Goal: Task Accomplishment & Management: Complete application form

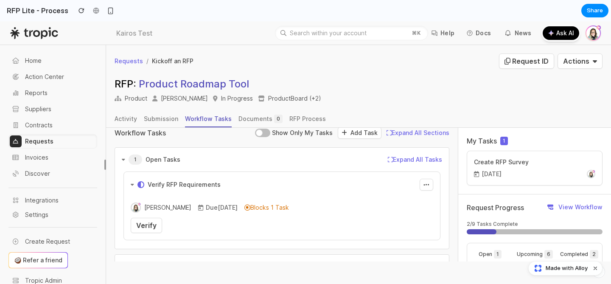
scroll to position [10, 0]
click at [157, 223] on link "Verify" at bounding box center [146, 224] width 31 height 15
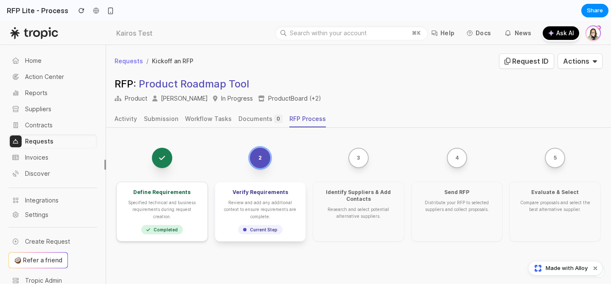
scroll to position [8, 0]
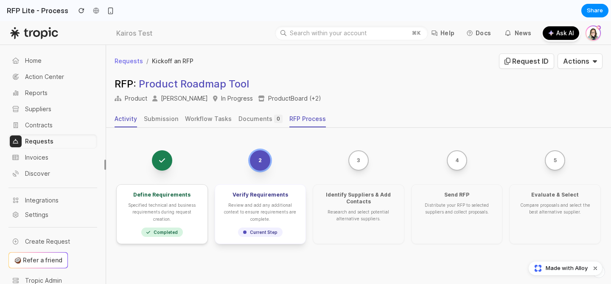
click at [118, 123] on div "Activity" at bounding box center [126, 119] width 22 height 8
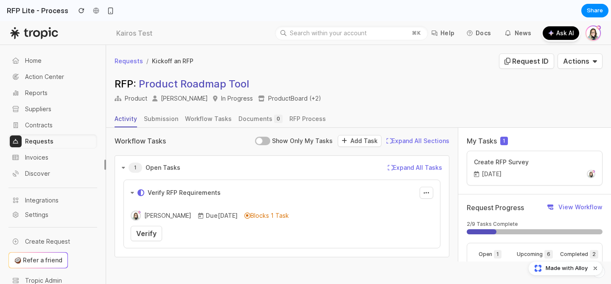
scroll to position [2, 0]
click at [564, 206] on div "View Workflow" at bounding box center [581, 207] width 44 height 8
click at [570, 209] on div "View Workflow" at bounding box center [581, 207] width 44 height 8
click at [566, 205] on div "View Workflow" at bounding box center [581, 207] width 44 height 8
click at [299, 121] on div "RFP Process" at bounding box center [307, 119] width 37 height 8
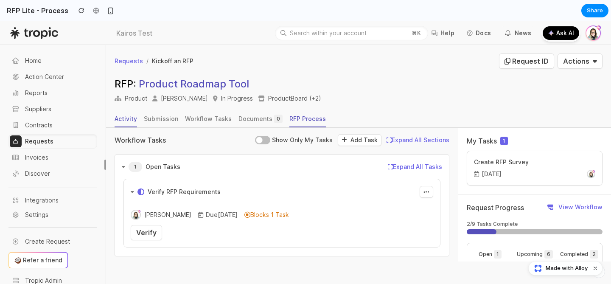
scroll to position [0, 0]
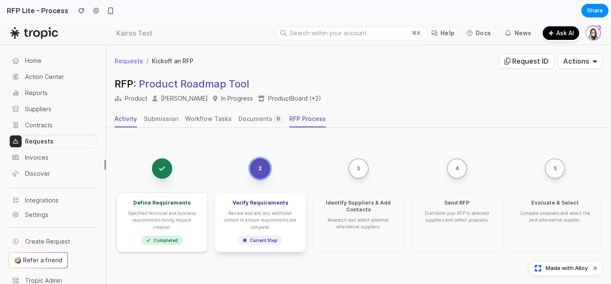
click at [118, 118] on div "Activity" at bounding box center [126, 119] width 22 height 8
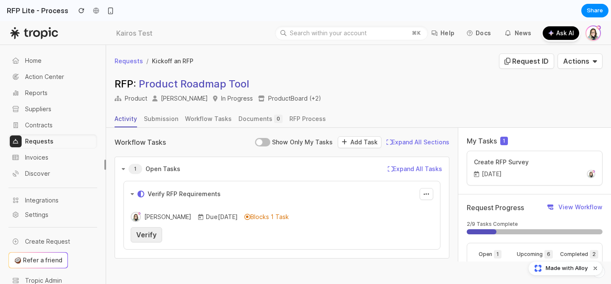
click at [142, 234] on span "Verify" at bounding box center [146, 234] width 20 height 8
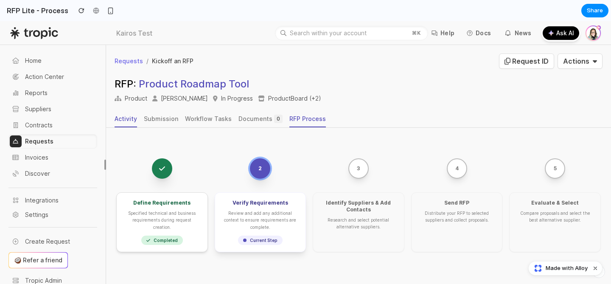
click at [135, 117] on div "Activity" at bounding box center [126, 119] width 22 height 8
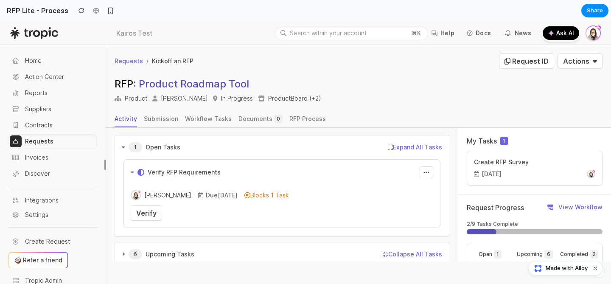
scroll to position [20, 0]
click at [149, 173] on p "Verify RFP Requirements" at bounding box center [184, 174] width 73 height 8
click at [132, 173] on icon "button" at bounding box center [132, 174] width 3 height 5
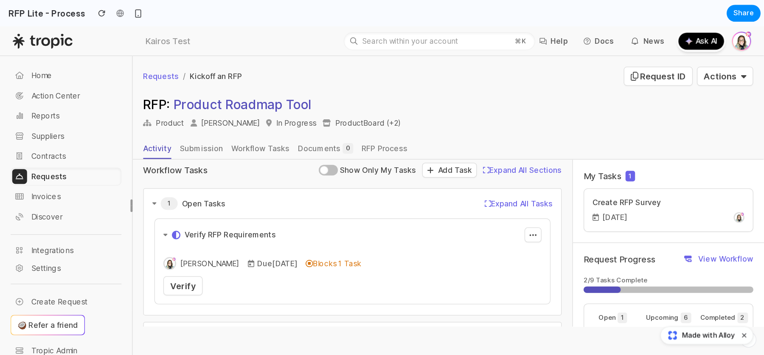
scroll to position [0, 0]
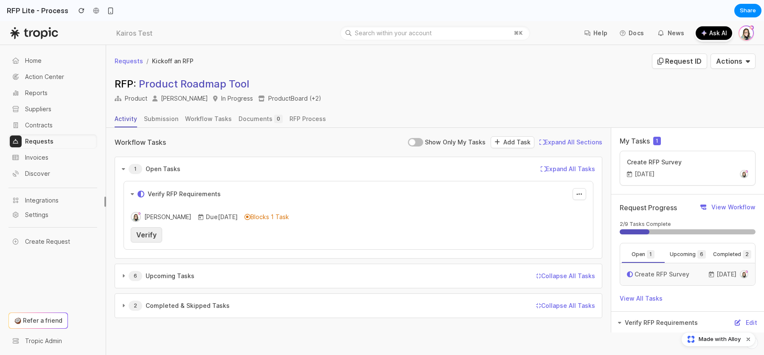
click at [154, 235] on span "Verify" at bounding box center [146, 234] width 20 height 8
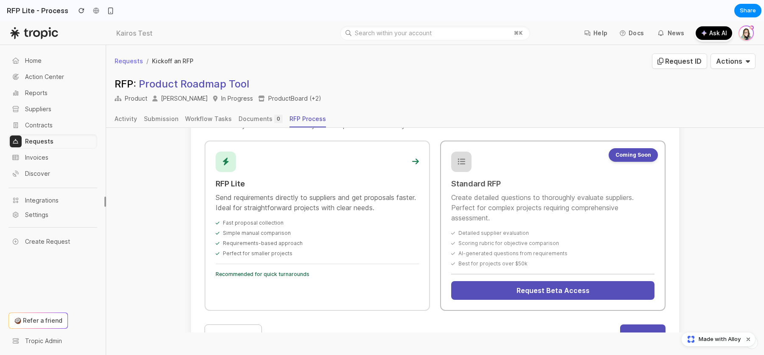
scroll to position [183, 0]
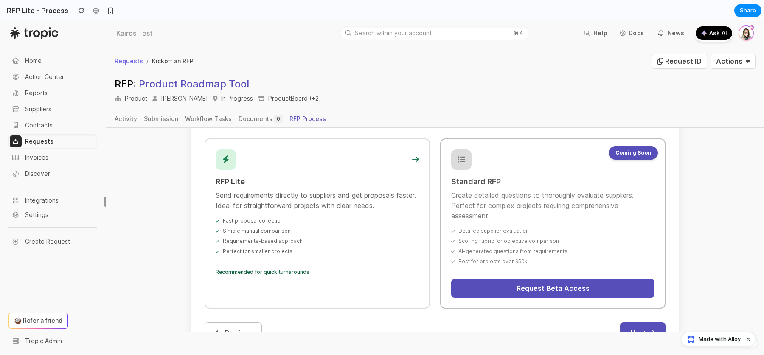
click at [396, 219] on div "Fast proposal collection Simple manual comparison Requirements-based approach P…" at bounding box center [317, 235] width 203 height 37
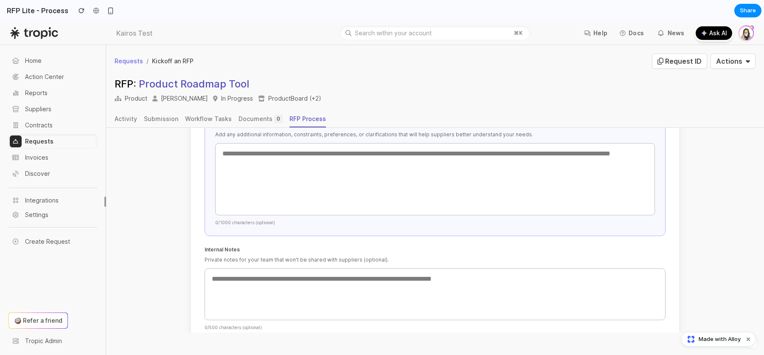
scroll to position [526, 0]
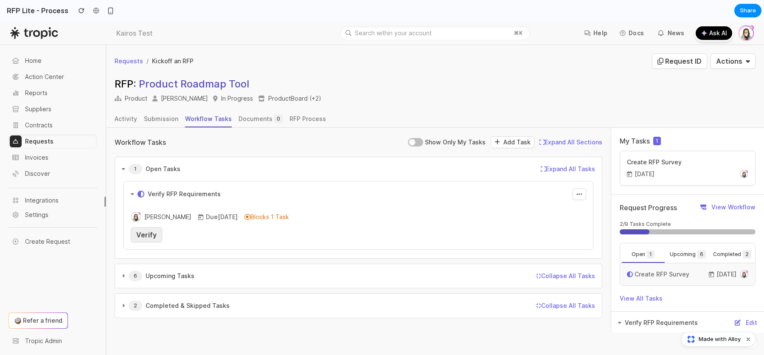
click at [154, 235] on span "Verify" at bounding box center [146, 234] width 20 height 8
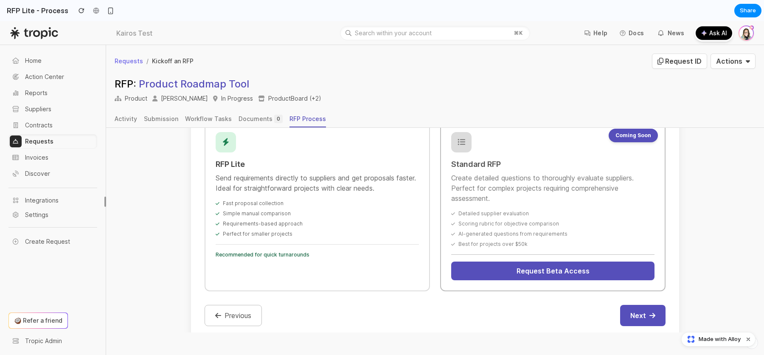
scroll to position [199, 0]
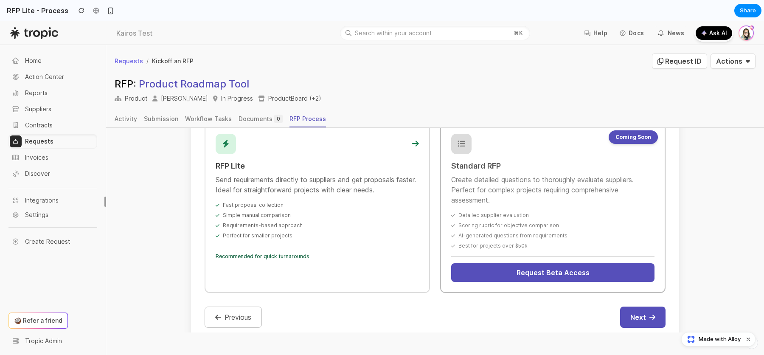
click at [302, 212] on div "Fast proposal collection Simple manual comparison Requirements-based approach P…" at bounding box center [317, 220] width 203 height 37
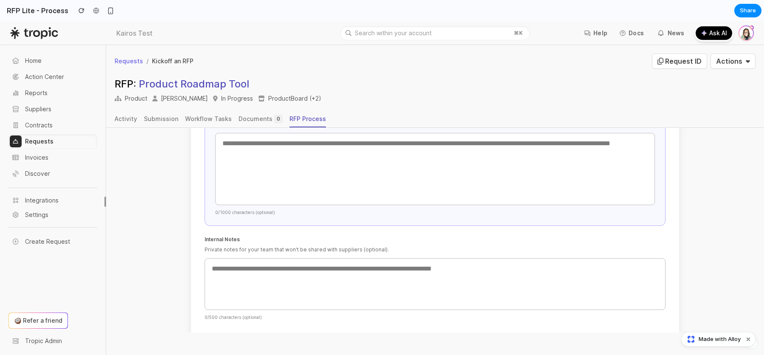
scroll to position [526, 0]
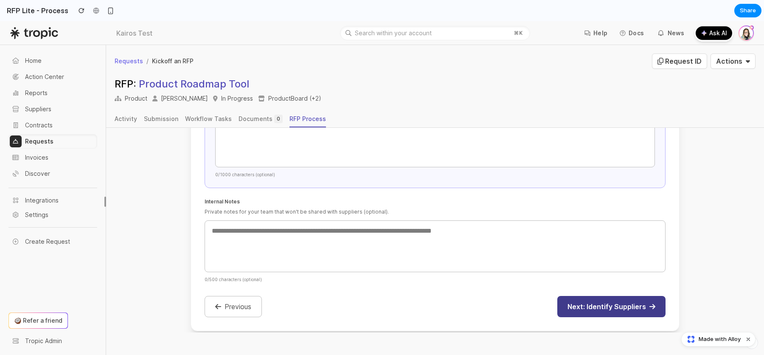
click at [587, 304] on button "Next: Identify Suppliers" at bounding box center [611, 306] width 108 height 21
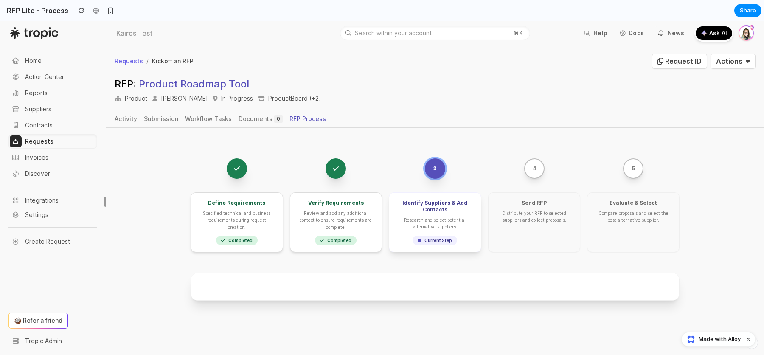
scroll to position [3, 0]
click at [437, 205] on div "Identify Suppliers & Add Contacts" at bounding box center [435, 204] width 78 height 14
click at [434, 236] on span "Current Step" at bounding box center [435, 237] width 45 height 9
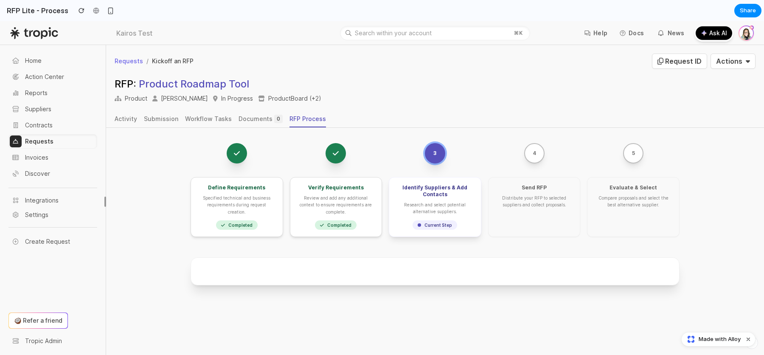
scroll to position [16, 0]
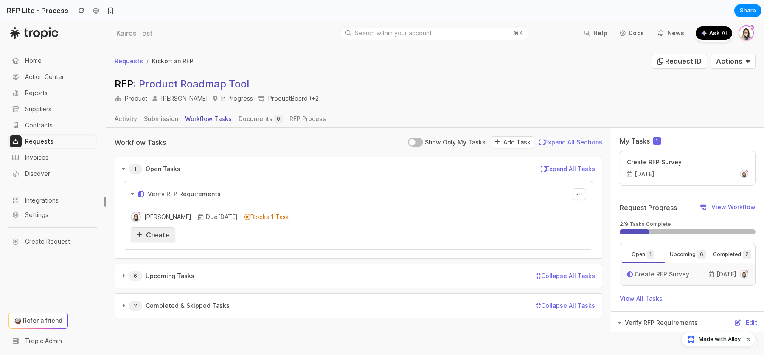
click at [162, 230] on span "Create" at bounding box center [158, 234] width 24 height 8
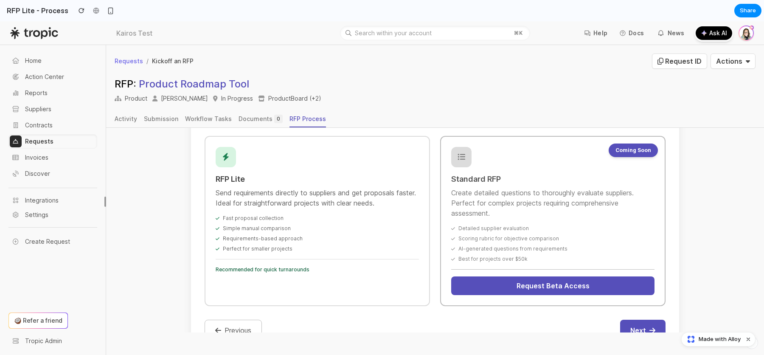
scroll to position [186, 0]
click at [315, 187] on p "Send requirements directly to suppliers and get proposals faster. Ideal for str…" at bounding box center [317, 197] width 203 height 20
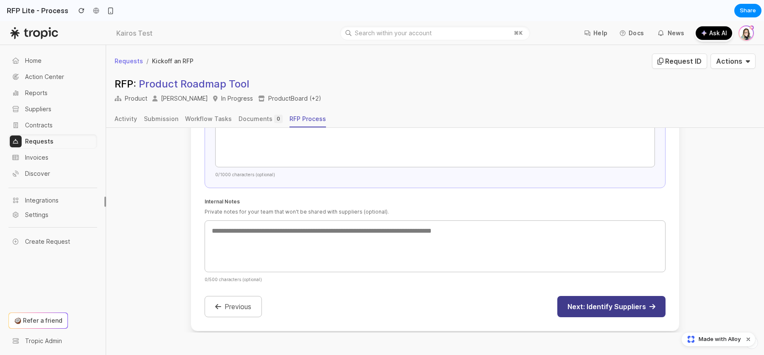
click at [589, 297] on button "Next: Identify Suppliers" at bounding box center [611, 306] width 108 height 21
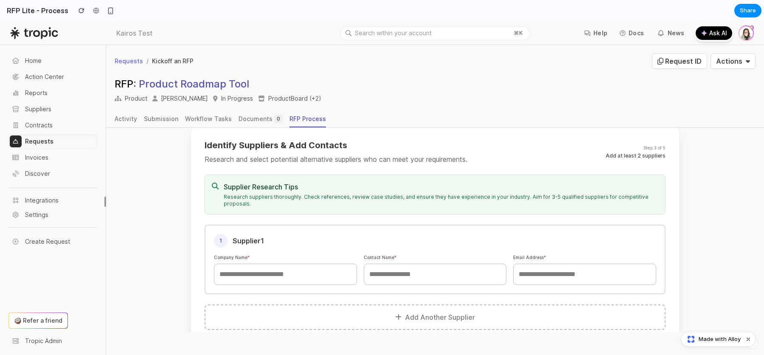
scroll to position [148, 0]
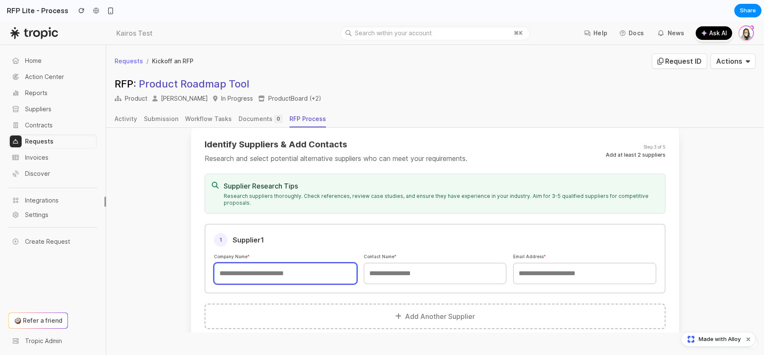
click at [283, 267] on input "text" at bounding box center [285, 273] width 143 height 21
type input "*****"
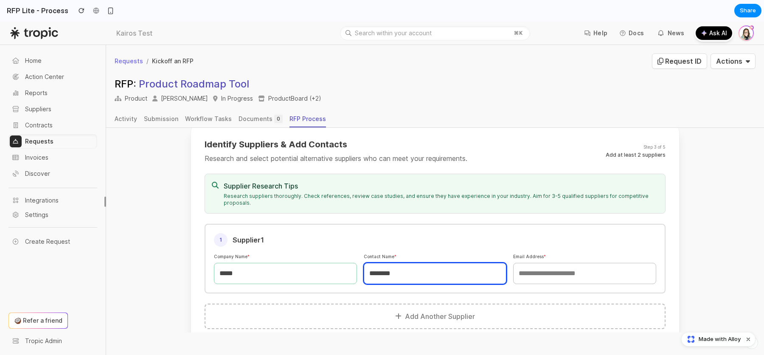
type input "********"
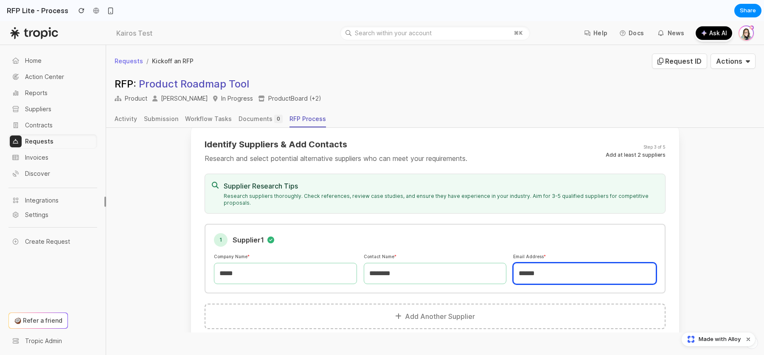
type input "******"
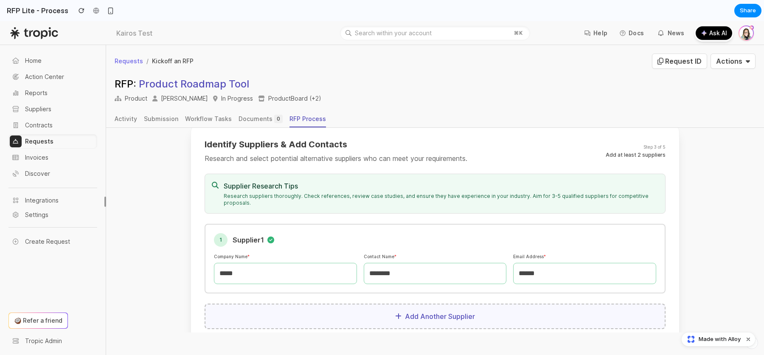
click at [390, 315] on button "Add Another Supplier" at bounding box center [435, 315] width 461 height 25
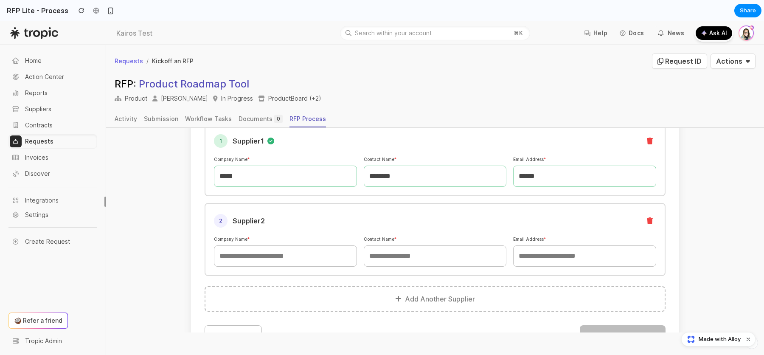
scroll to position [261, 0]
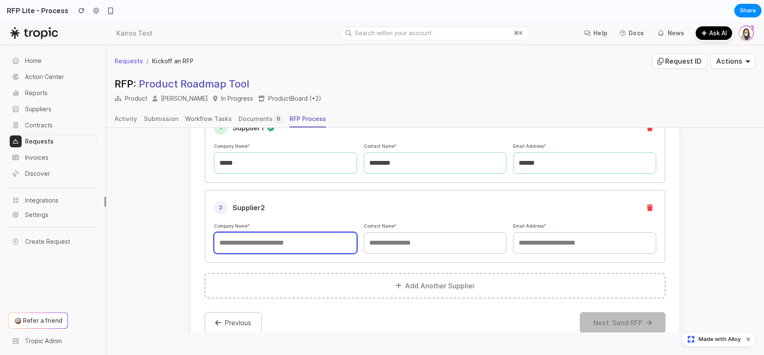
click at [320, 233] on input "text" at bounding box center [285, 242] width 143 height 21
type input "******"
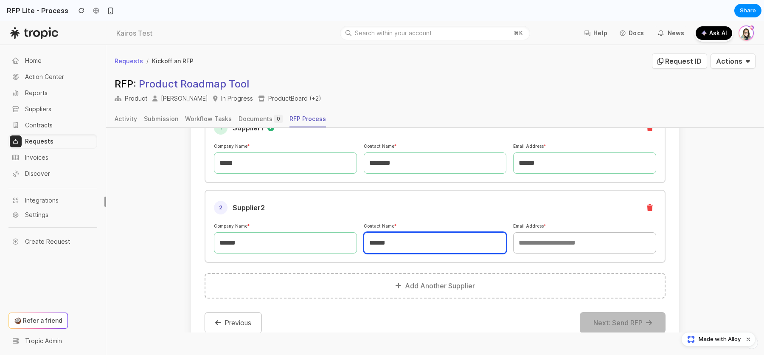
type input "******"
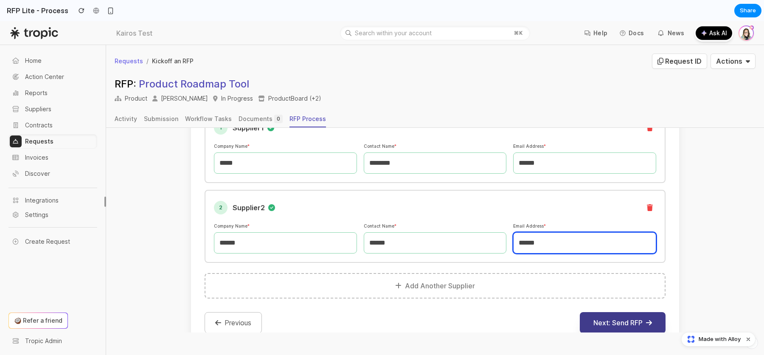
type input "******"
click at [607, 316] on button "Next: Send RFP" at bounding box center [623, 322] width 86 height 21
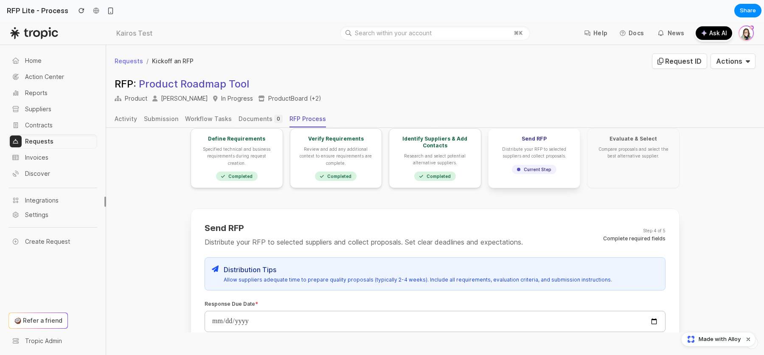
scroll to position [98, 0]
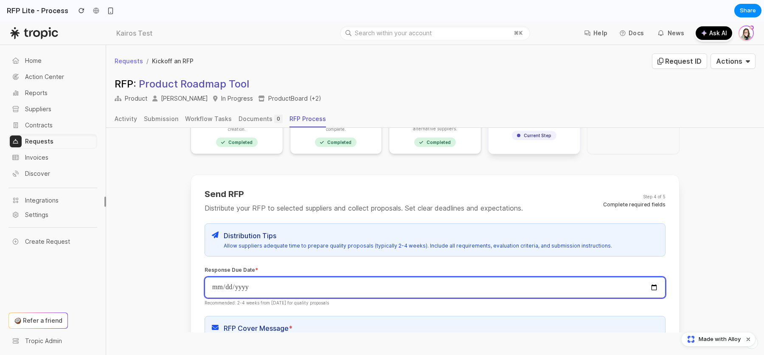
click at [262, 280] on input "date" at bounding box center [435, 287] width 461 height 21
type input "**********"
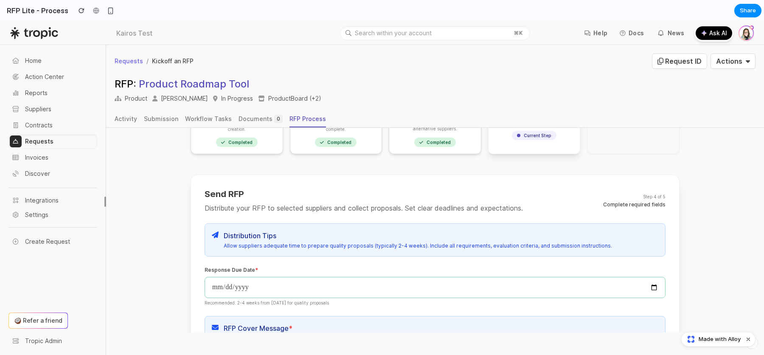
click at [320, 263] on div "**********" at bounding box center [435, 358] width 461 height 341
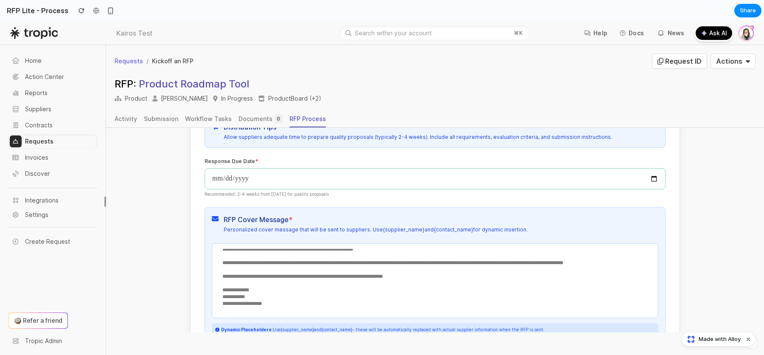
scroll to position [233, 0]
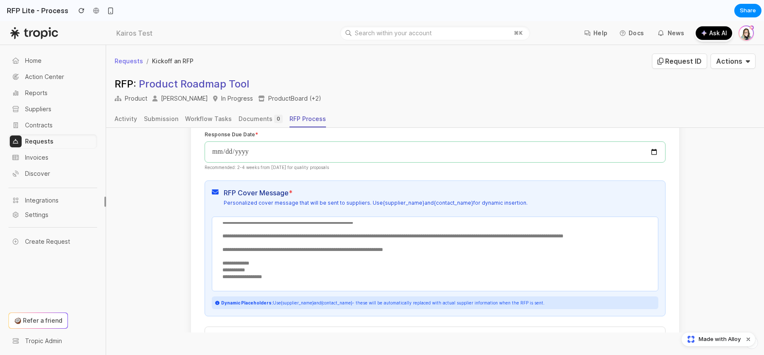
click at [316, 246] on textarea "**********" at bounding box center [435, 252] width 436 height 61
click at [291, 271] on textarea "**********" at bounding box center [435, 252] width 436 height 61
click at [284, 278] on textarea "**********" at bounding box center [435, 252] width 436 height 61
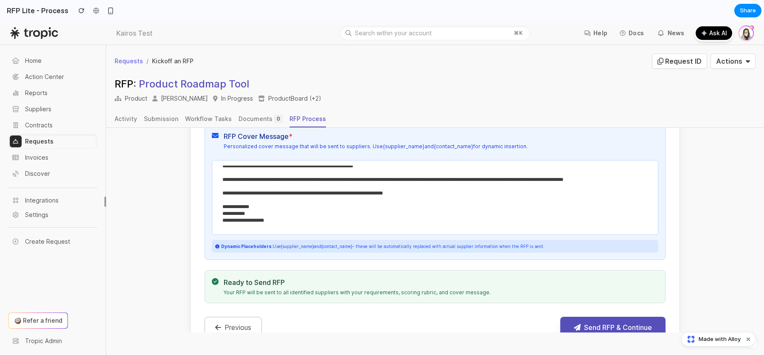
scroll to position [300, 0]
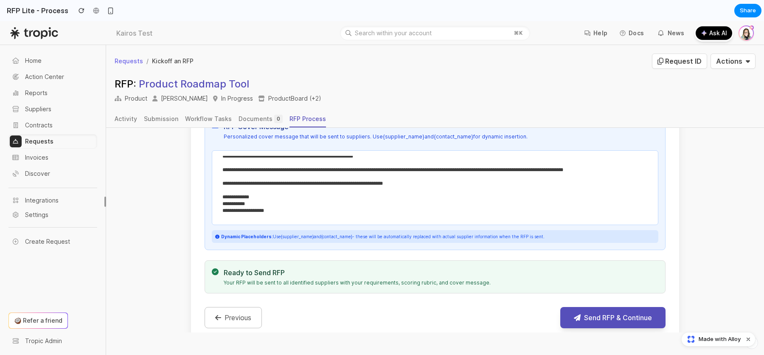
type textarea "**********"
click at [315, 256] on div "**********" at bounding box center [435, 179] width 461 height 228
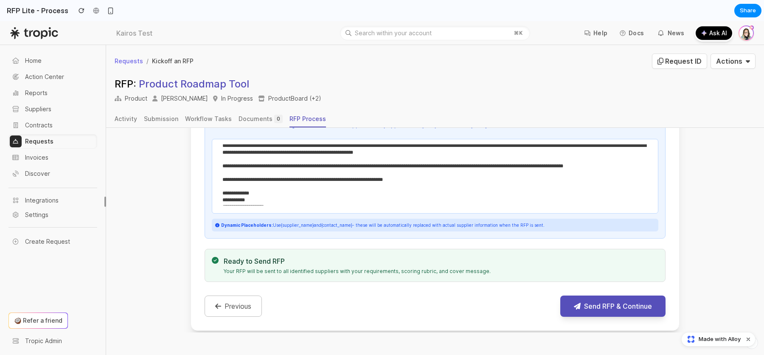
scroll to position [317, 0]
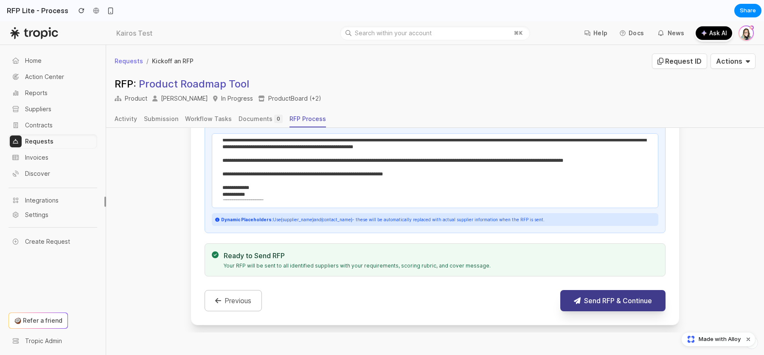
click at [586, 300] on button "Send RFP & Continue" at bounding box center [612, 300] width 105 height 21
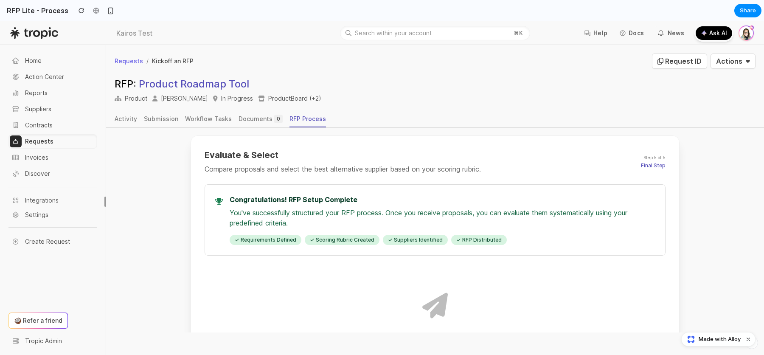
scroll to position [138, 0]
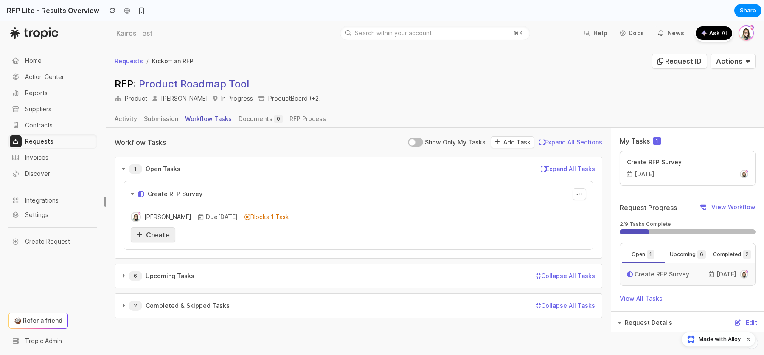
click at [156, 230] on span "Create" at bounding box center [158, 234] width 24 height 8
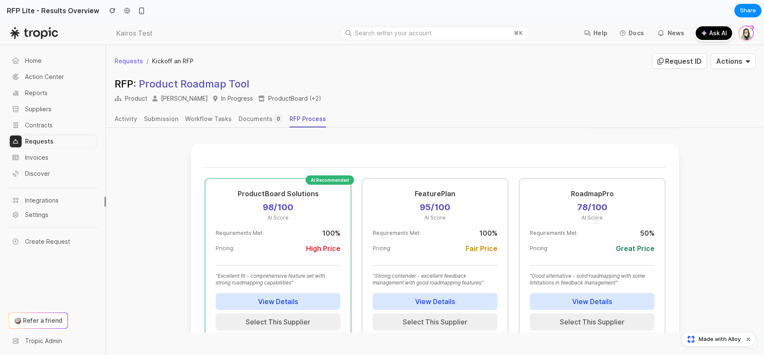
scroll to position [174, 0]
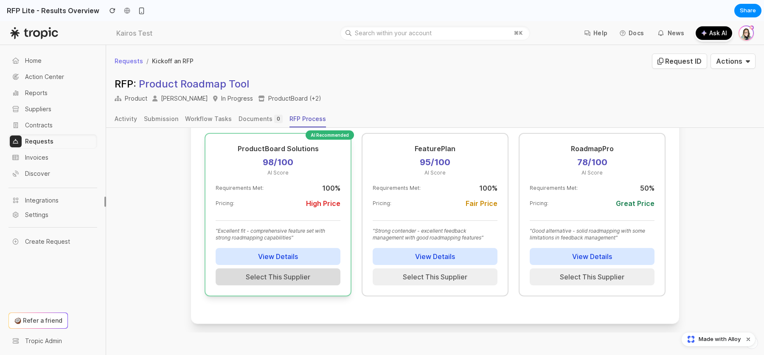
click at [285, 280] on button "Select This Supplier" at bounding box center [278, 276] width 125 height 17
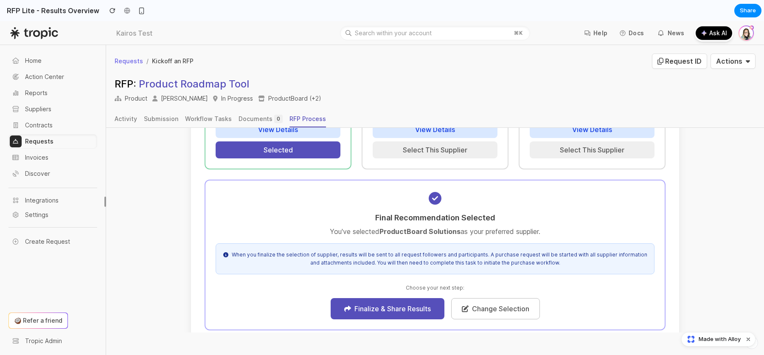
scroll to position [334, 0]
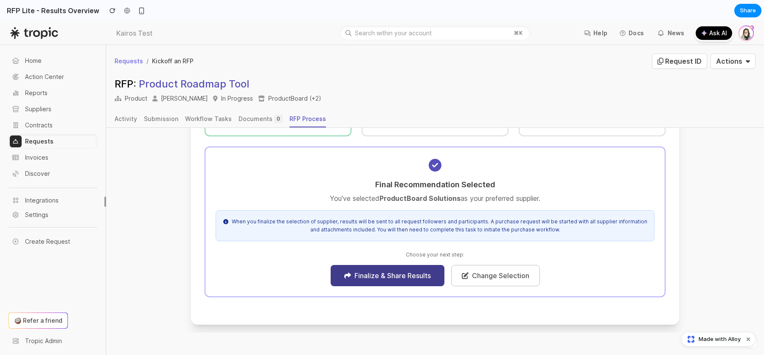
click at [381, 277] on button "Finalize & Share Results" at bounding box center [388, 275] width 114 height 21
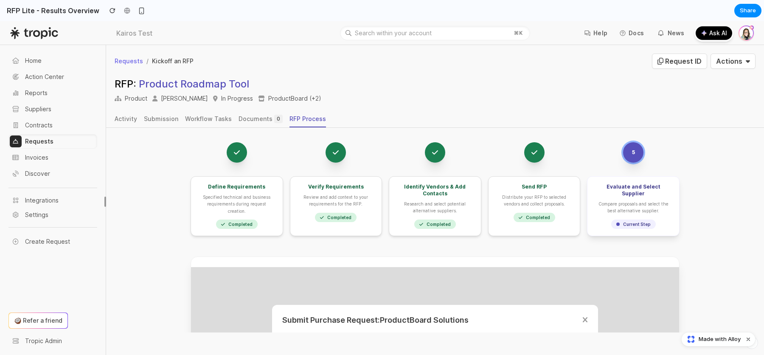
scroll to position [0, 0]
